Goal: Find specific page/section: Find specific page/section

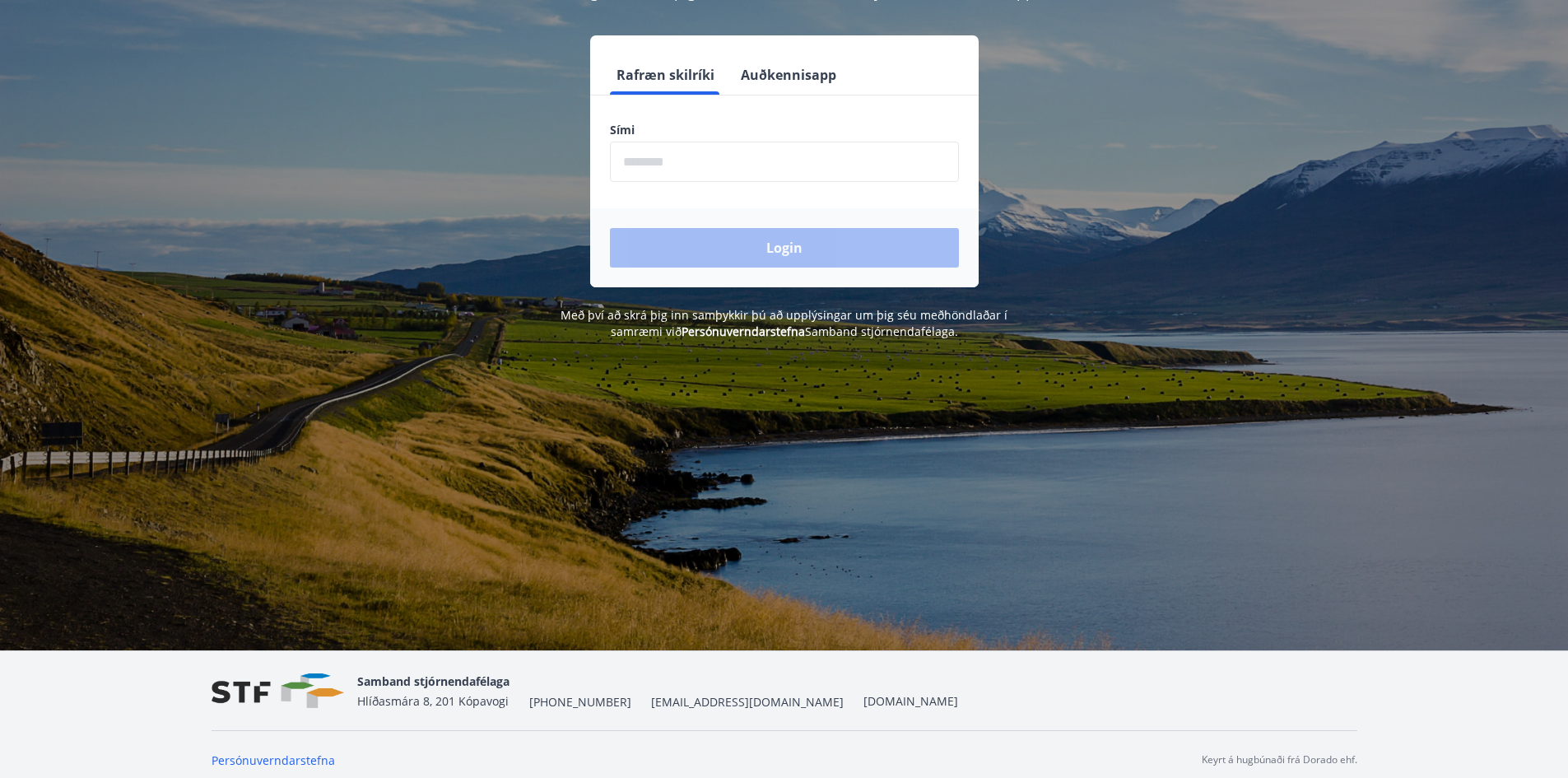
scroll to position [204, 0]
